Goal: Task Accomplishment & Management: Use online tool/utility

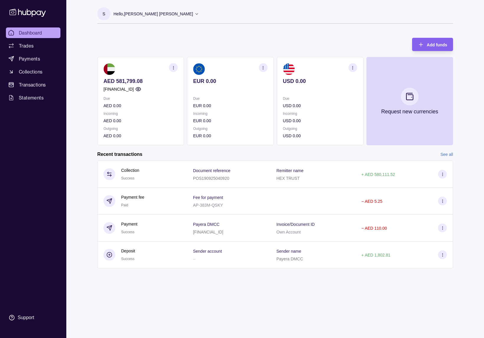
click at [463, 112] on section "Add funds AED 581,799.08 [FINANCIAL_ID] Due AED 0.00 Incoming AED 0.00 Outgoing…" at bounding box center [275, 156] width 379 height 248
click at [477, 176] on div "Dashboard Trades Payments Collections Transactions Statements Support S Hello, …" at bounding box center [242, 169] width 484 height 338
click at [312, 288] on div "S Hello, [PERSON_NAME] [PERSON_NAME] Payera DMCC Change account Account Terms a…" at bounding box center [275, 169] width 379 height 338
click at [304, 294] on div "S Hello, [PERSON_NAME] [PERSON_NAME] Payera DMCC Change account Account Terms a…" at bounding box center [275, 169] width 379 height 338
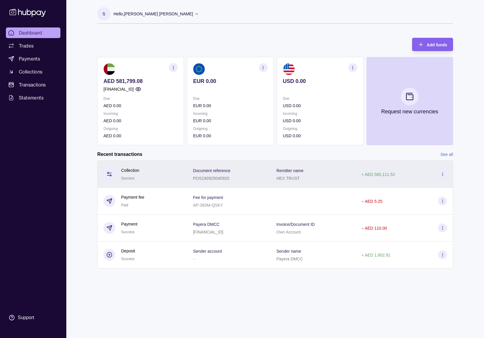
click at [304, 167] on span "Remitter name" at bounding box center [290, 170] width 27 height 7
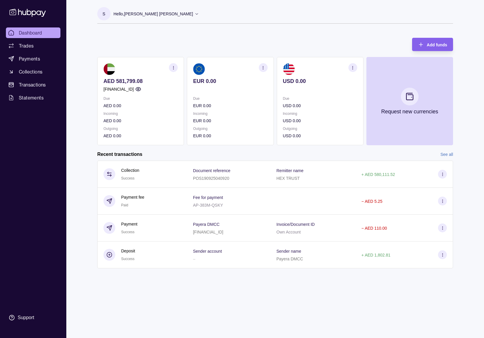
click at [476, 177] on div "Dashboard Trades Payments Collections Transactions Statements Support S Hello, …" at bounding box center [242, 169] width 484 height 338
click at [303, 43] on div "Add funds AED 581,799.08 [FINANCIAL_ID] Due AED 0.00 Incoming AED 0.00 Outgoing…" at bounding box center [275, 88] width 356 height 113
click at [141, 88] on icon "button" at bounding box center [138, 89] width 6 height 6
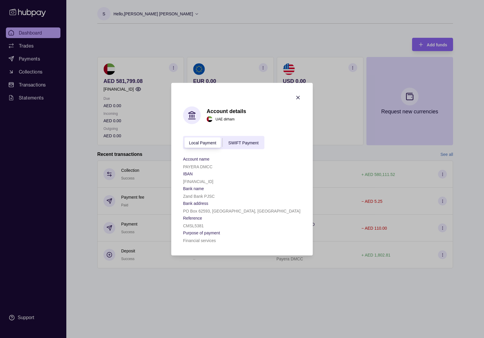
click at [213, 180] on p "[FINANCIAL_ID]" at bounding box center [198, 181] width 30 height 5
copy p "[FINANCIAL_ID]"
click at [300, 96] on icon "button" at bounding box center [298, 97] width 6 height 6
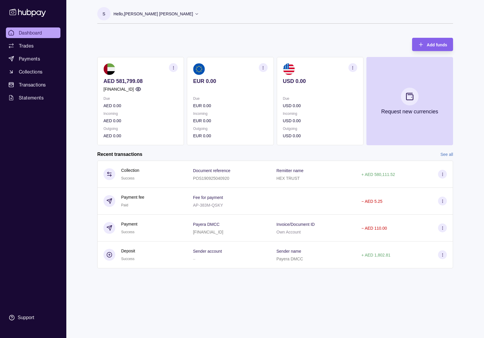
click at [139, 88] on circle "button" at bounding box center [137, 88] width 1 height 1
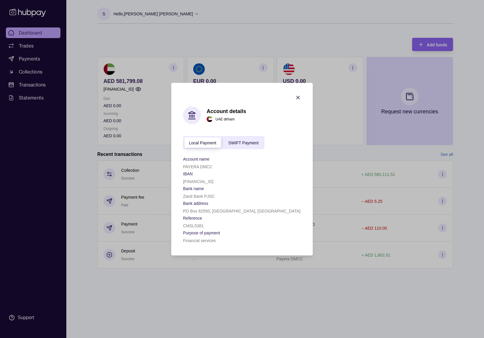
click at [241, 141] on span "SWIFT Payment" at bounding box center [243, 142] width 30 height 5
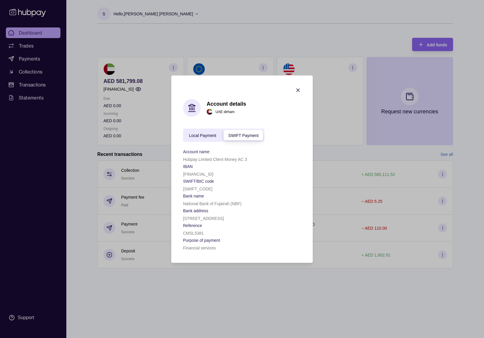
click at [213, 172] on p "[FINANCIAL_ID]" at bounding box center [198, 173] width 30 height 5
click at [199, 135] on span "Local Payment" at bounding box center [202, 135] width 27 height 5
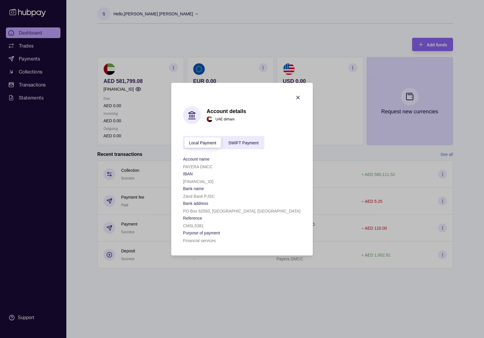
click at [224, 190] on section "Bank name" at bounding box center [242, 187] width 118 height 7
drag, startPoint x: 207, startPoint y: 182, endPoint x: 241, endPoint y: 181, distance: 33.6
click at [241, 181] on div "[FINANCIAL_ID]" at bounding box center [242, 180] width 118 height 7
copy p "0536060003019"
click at [300, 97] on icon "button" at bounding box center [298, 97] width 6 height 6
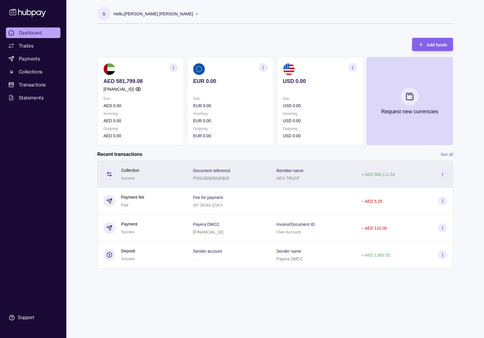
click at [206, 176] on p "POS190925040920" at bounding box center [211, 178] width 36 height 5
click at [206, 176] on html "Dashboard Trades Payments Collections Transactions Statements Support S Hello, …" at bounding box center [242, 169] width 484 height 338
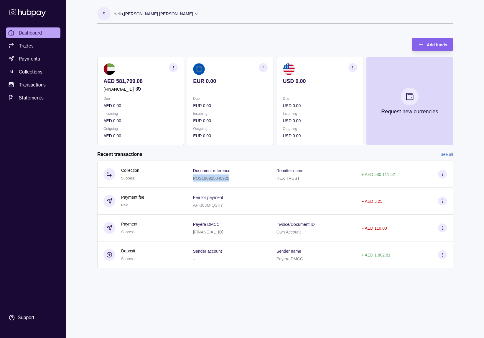
copy p "POS190925040920"
